Goal: Task Accomplishment & Management: Complete application form

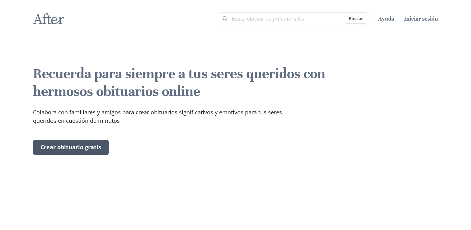
click at [97, 155] on link "Crear obituario gratis" at bounding box center [71, 147] width 76 height 15
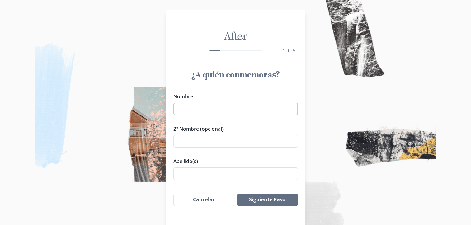
click at [258, 110] on input "Nombre" at bounding box center [235, 109] width 124 height 12
type input "EDHER"
click at [226, 169] on input "Apellido(s)" at bounding box center [235, 173] width 124 height 12
type input "[PERSON_NAME]"
click at [264, 200] on button "Siguiente Paso" at bounding box center [267, 200] width 61 height 12
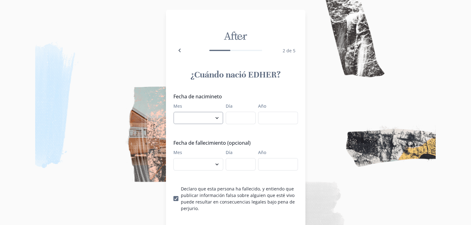
click at [213, 119] on select "enero febrero marzo [PERSON_NAME] [PERSON_NAME] septiembre octubre noviembre di…" at bounding box center [198, 118] width 50 height 12
select select "8"
click at [176, 112] on select "enero febrero marzo [PERSON_NAME] [PERSON_NAME] septiembre octubre noviembre di…" at bounding box center [198, 118] width 50 height 12
click at [240, 121] on input "Día" at bounding box center [241, 118] width 30 height 12
type input "23"
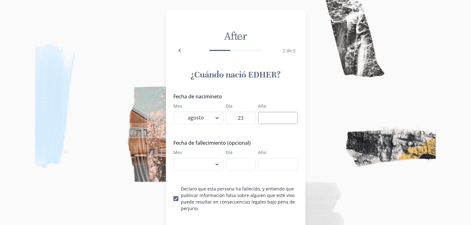
click at [273, 119] on input "Año" at bounding box center [278, 118] width 40 height 12
type input "2025"
drag, startPoint x: 288, startPoint y: 121, endPoint x: 224, endPoint y: 127, distance: 64.1
click at [224, 127] on div "Fecha de nacimineto Mes enero febrero marzo [PERSON_NAME] [PERSON_NAME] septiem…" at bounding box center [235, 152] width 124 height 119
drag, startPoint x: 247, startPoint y: 119, endPoint x: 215, endPoint y: 127, distance: 32.5
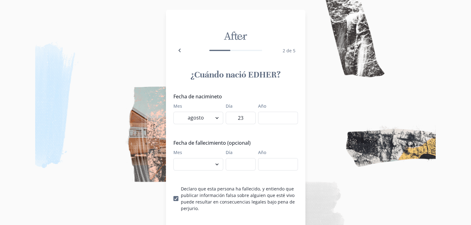
click at [215, 127] on div "Fecha de nacimineto Mes enero febrero marzo [PERSON_NAME] [PERSON_NAME] septiem…" at bounding box center [235, 152] width 124 height 119
click at [217, 118] on select "enero febrero marzo [PERSON_NAME] [PERSON_NAME] septiembre octubre noviembre di…" at bounding box center [198, 118] width 50 height 12
click at [239, 99] on legend "Fecha de nacimineto" at bounding box center [233, 96] width 121 height 7
click at [218, 118] on select "enero febrero marzo [PERSON_NAME] [PERSON_NAME] septiembre octubre noviembre di…" at bounding box center [198, 118] width 50 height 12
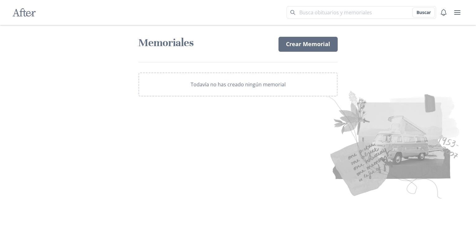
click at [227, 83] on p "Todavía no has creado ningún memorial" at bounding box center [237, 84] width 95 height 7
click at [296, 48] on link "Crear Memorial" at bounding box center [307, 44] width 59 height 15
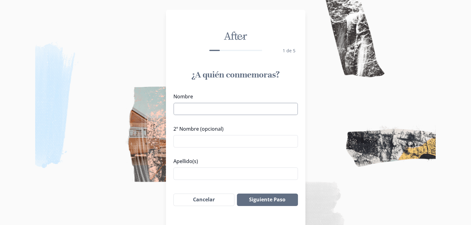
click at [232, 111] on input "Nombre" at bounding box center [235, 109] width 124 height 12
type input "EDHER"
type input "D"
type input "[PERSON_NAME]"
click at [281, 195] on button "Siguiente Paso" at bounding box center [267, 200] width 61 height 12
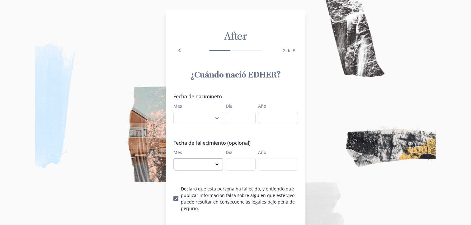
click at [223, 168] on select "enero febrero marzo [PERSON_NAME] [PERSON_NAME] septiembre octubre noviembre di…" at bounding box center [198, 164] width 50 height 12
select select "8"
click at [176, 158] on select "enero febrero marzo [PERSON_NAME] [PERSON_NAME] septiembre octubre noviembre di…" at bounding box center [198, 164] width 50 height 12
click at [250, 167] on input "Día" at bounding box center [241, 164] width 30 height 12
type input "23"
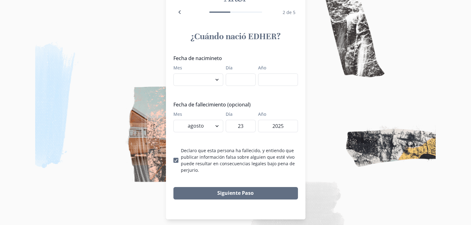
scroll to position [42, 0]
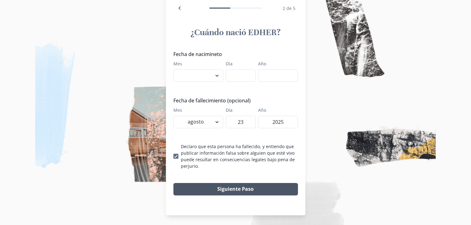
type input "2025"
click at [282, 186] on button "Siguiente Paso" at bounding box center [235, 189] width 124 height 12
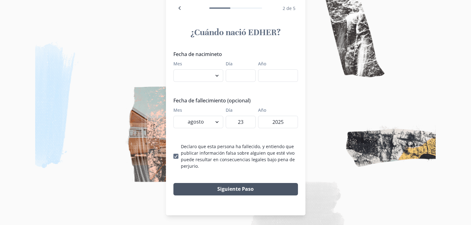
click at [282, 186] on button "Siguiente Paso" at bounding box center [235, 189] width 124 height 12
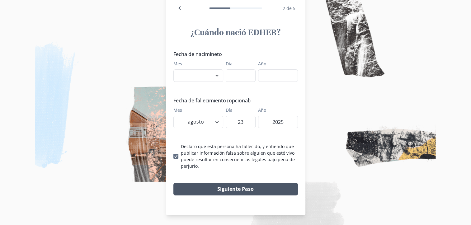
click at [282, 186] on button "Siguiente Paso" at bounding box center [235, 189] width 124 height 12
